Goal: Transaction & Acquisition: Purchase product/service

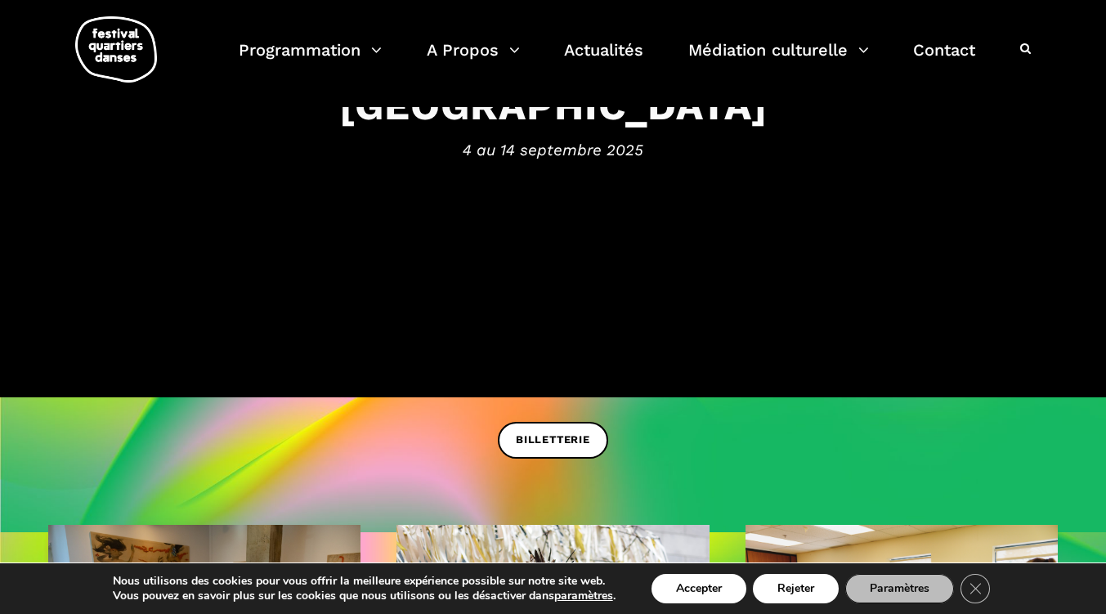
scroll to position [214, 0]
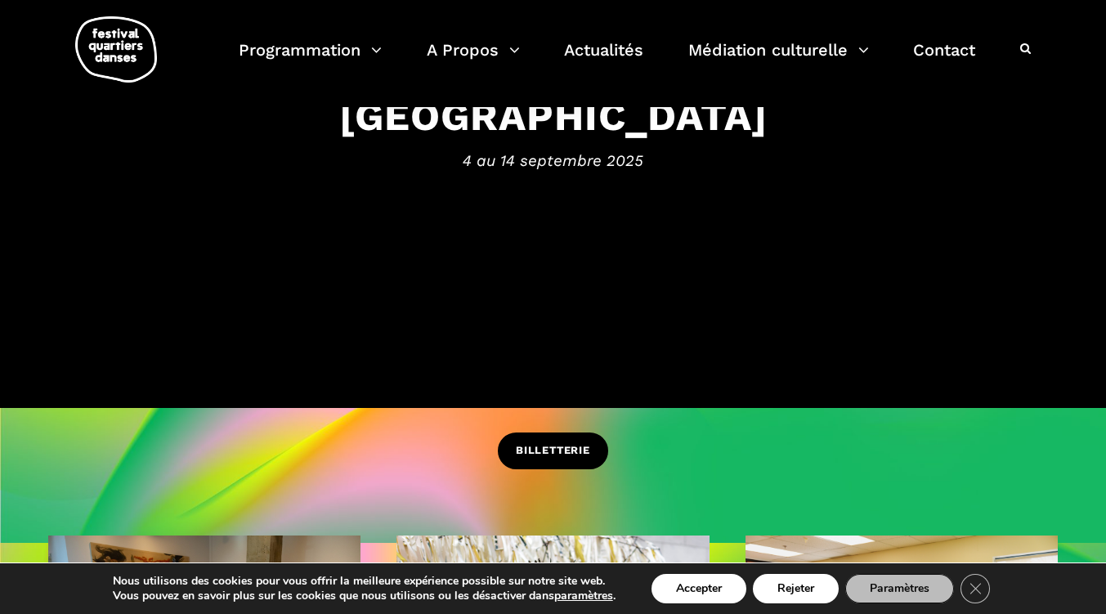
click at [549, 449] on span "BILLETTERIE" at bounding box center [553, 450] width 74 height 17
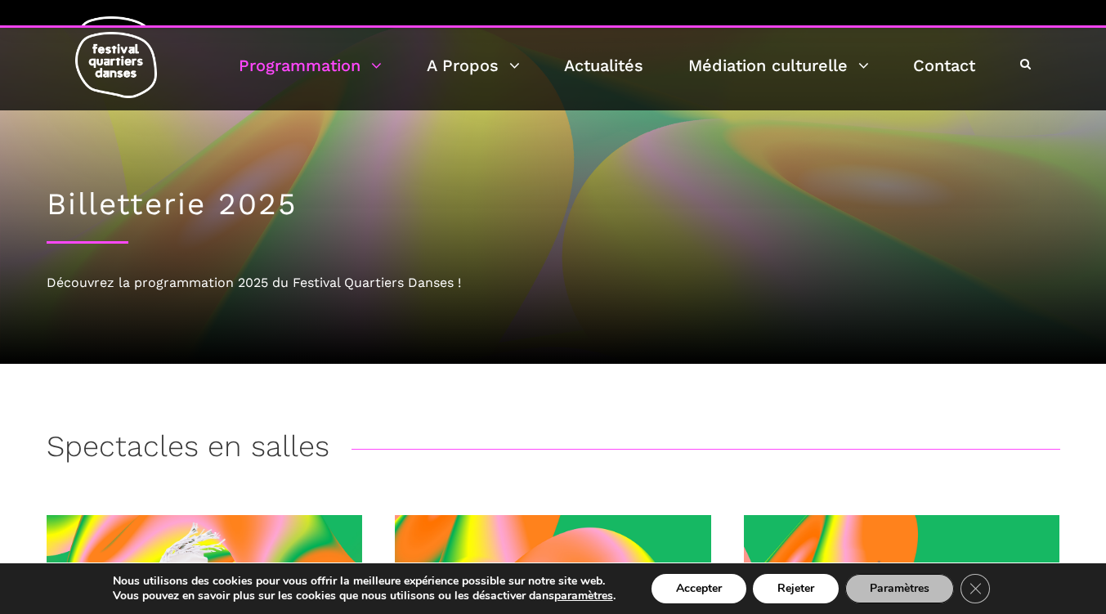
drag, startPoint x: 1115, startPoint y: 39, endPoint x: 1099, endPoint y: 25, distance: 21.5
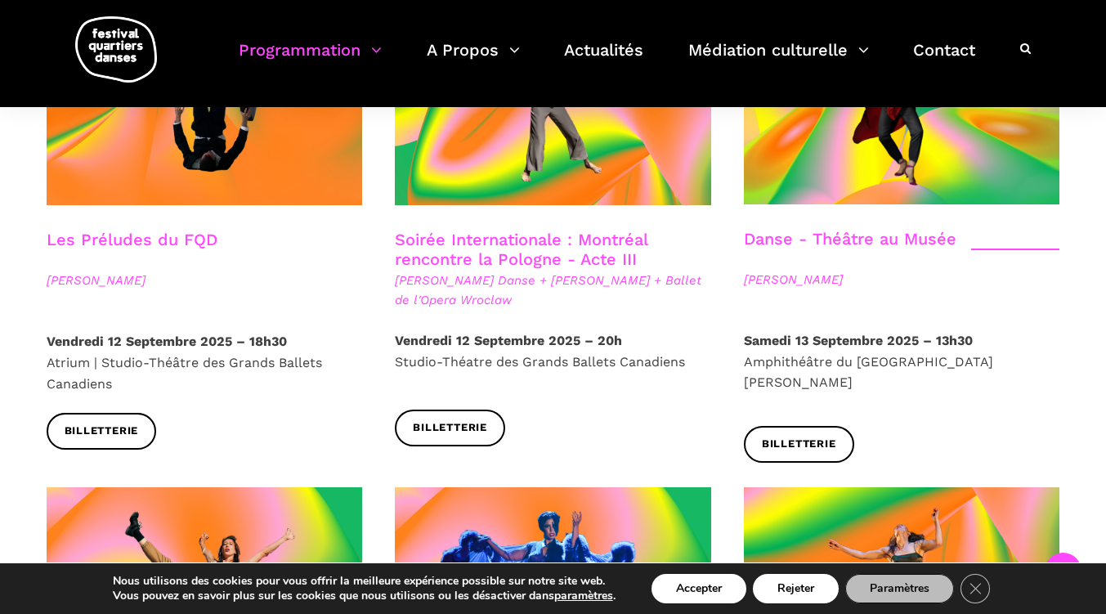
scroll to position [1395, 0]
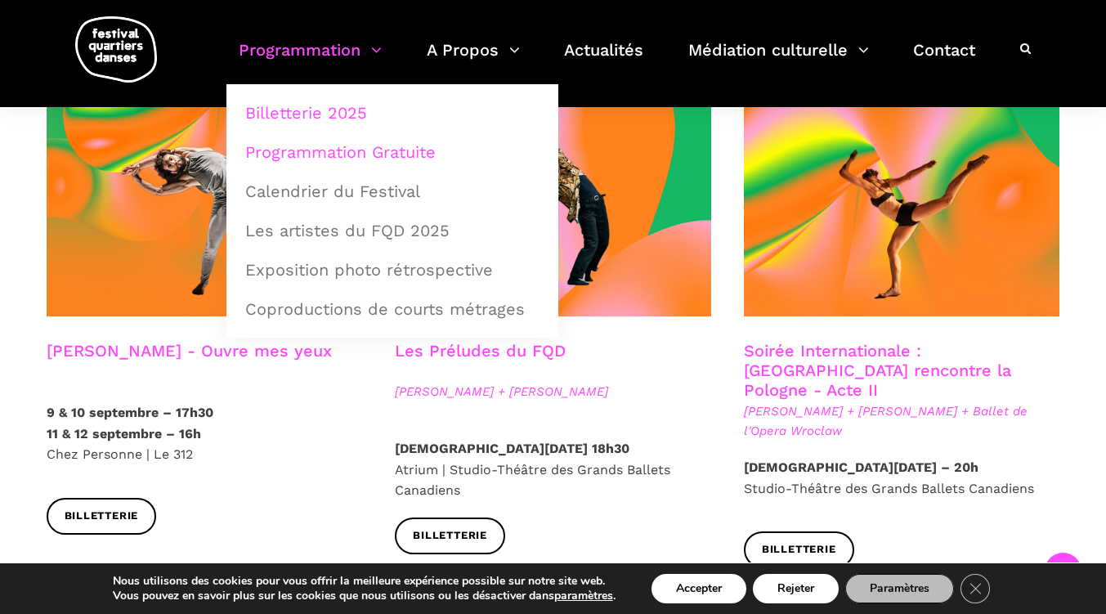
click at [366, 150] on link "Programmation Gratuite" at bounding box center [392, 152] width 314 height 38
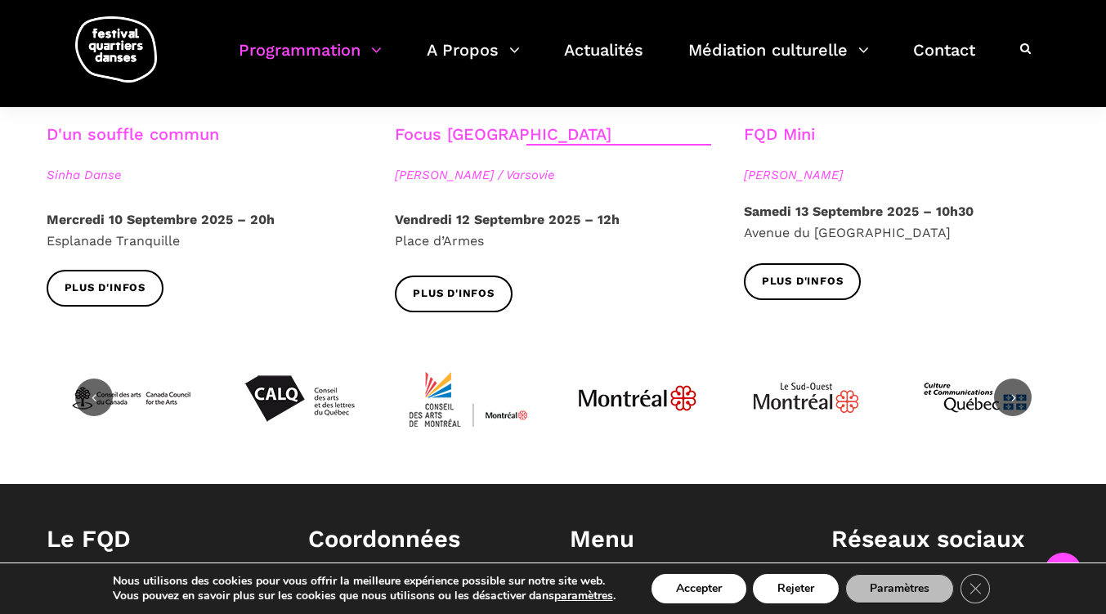
scroll to position [2058, 0]
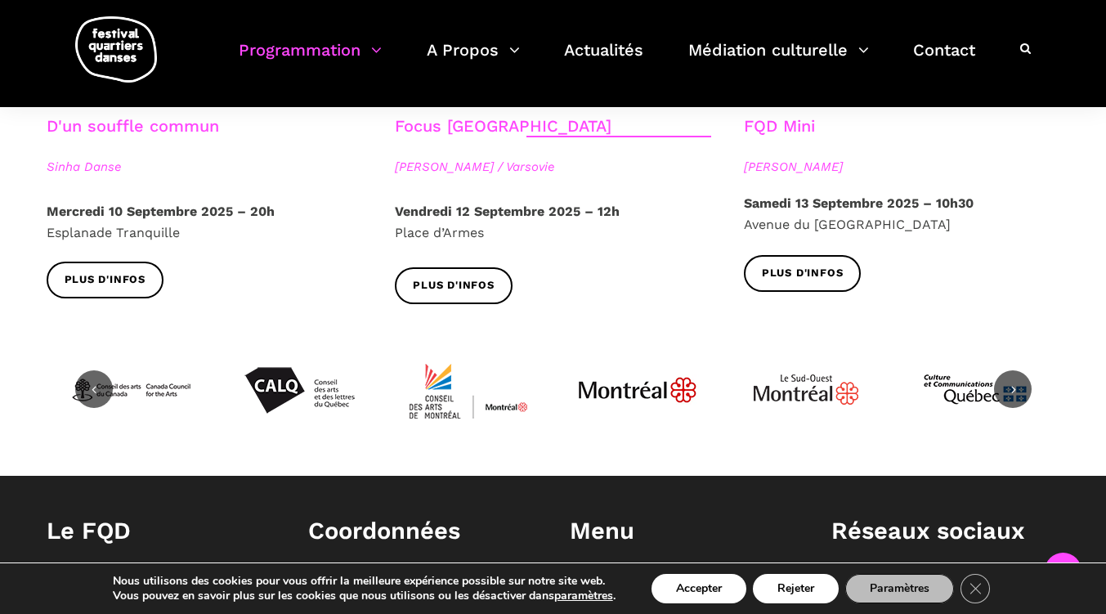
drag, startPoint x: 1113, startPoint y: 23, endPoint x: 1118, endPoint y: 440, distance: 417.0
